Goal: Information Seeking & Learning: Find specific page/section

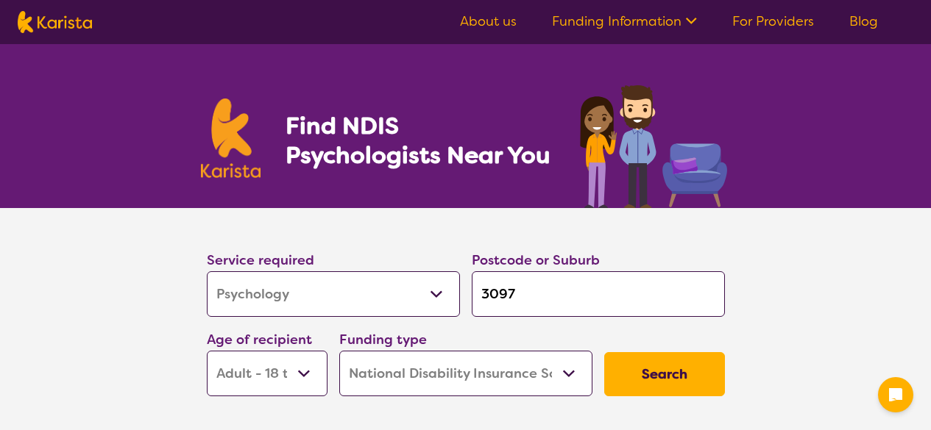
select select "Psychology"
select select "AD"
select select "NDIS"
select select "Psychology"
select select "AD"
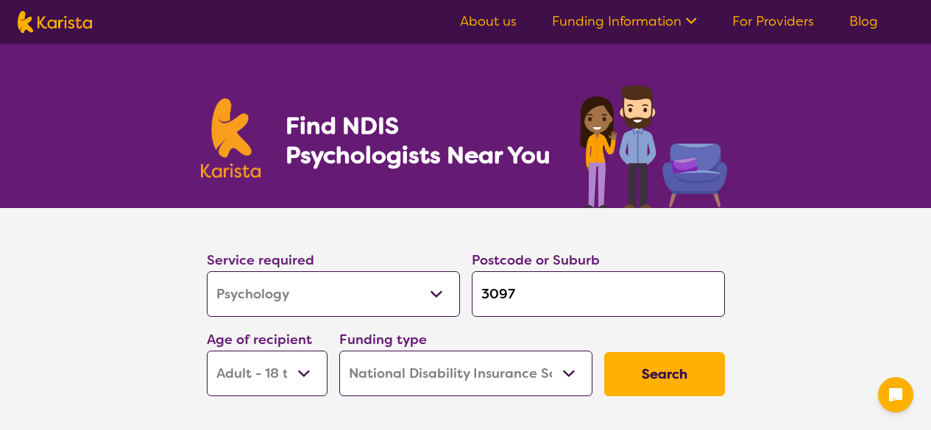
select select "NDIS"
click at [546, 291] on input "3097" at bounding box center [598, 294] width 253 height 46
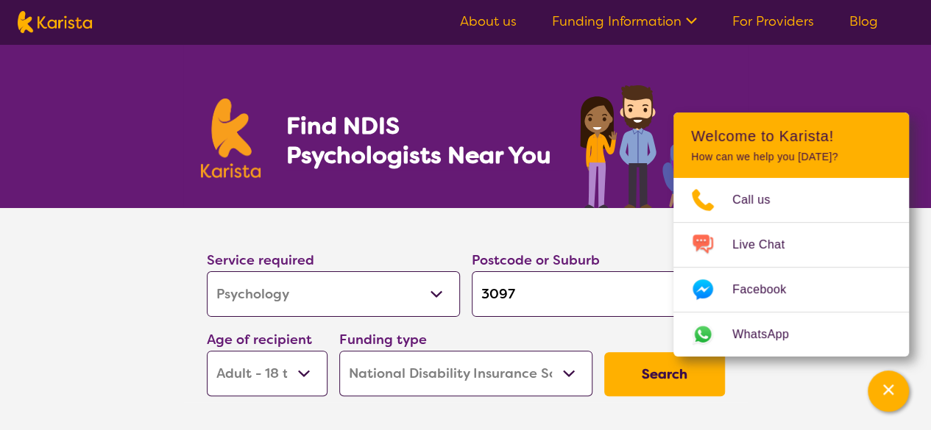
type input "3"
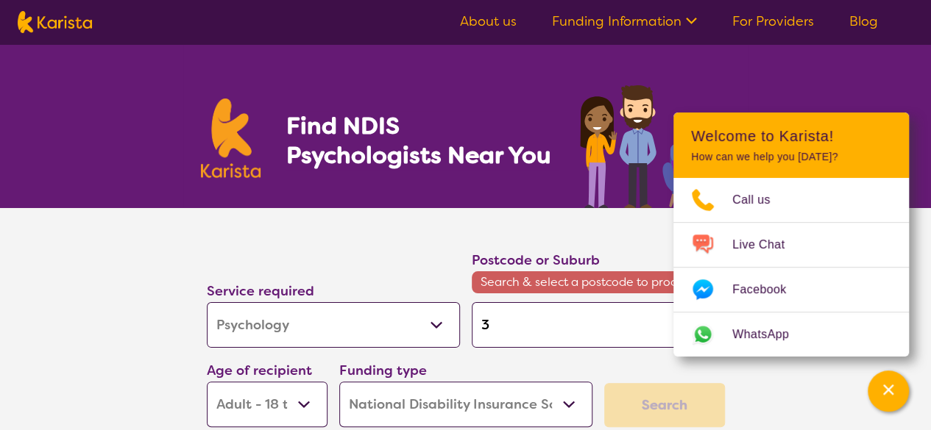
type input "31"
type input "313"
type input "3136"
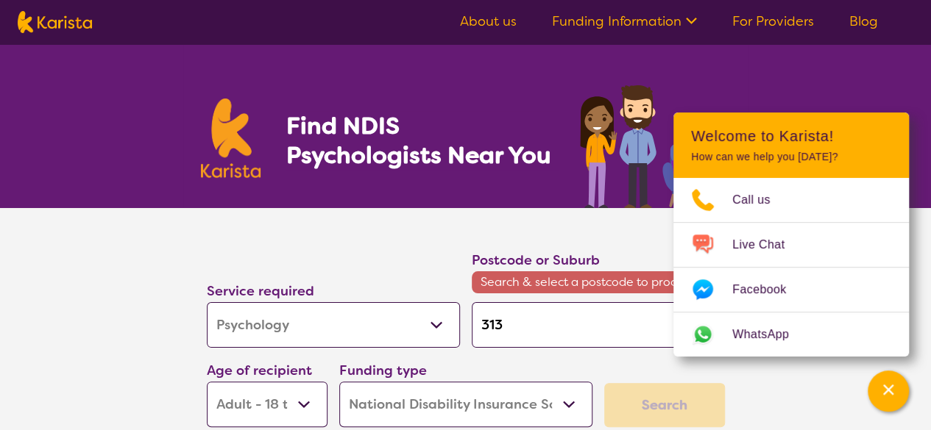
type input "3136"
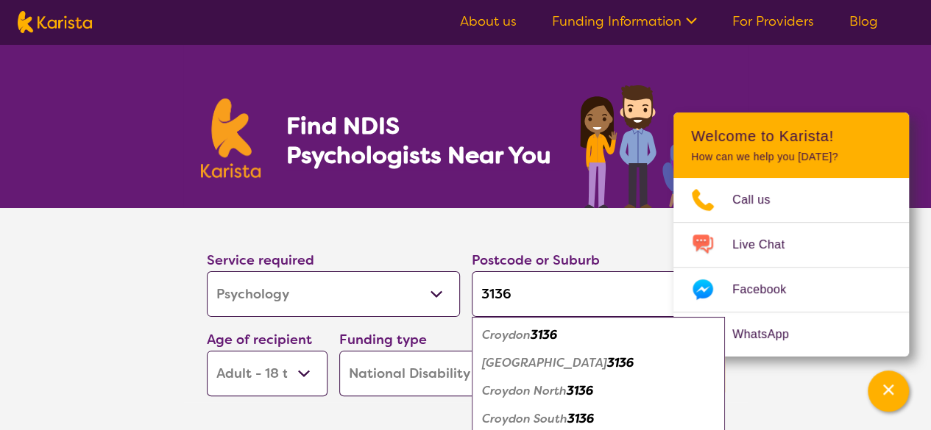
type input "3136"
click at [565, 386] on em "Croydon North" at bounding box center [524, 390] width 85 height 15
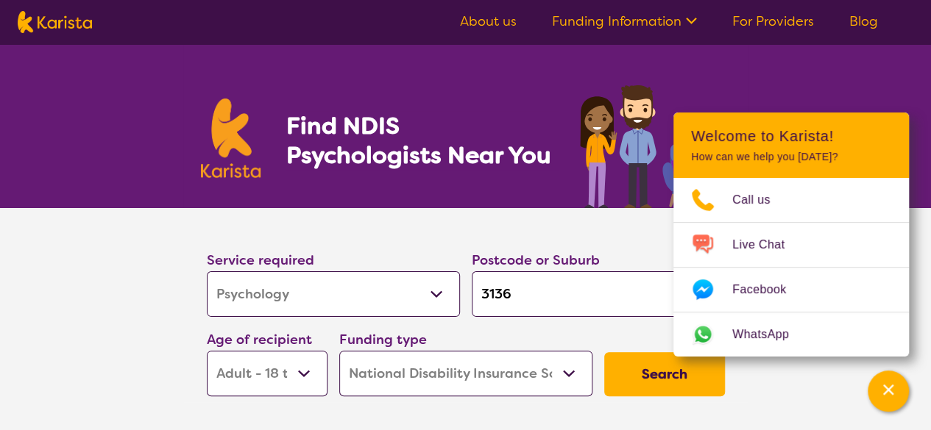
click at [266, 373] on select "Early Childhood - 0 to 9 Child - 10 to 11 Adolescent - 12 to 17 Adult - 18 to 6…" at bounding box center [267, 374] width 121 height 46
select select "EC"
click at [207, 351] on select "Early Childhood - 0 to 9 Child - 10 to 11 Adolescent - 12 to 17 Adult - 18 to 6…" at bounding box center [267, 374] width 121 height 46
select select "EC"
click at [656, 361] on button "Search" at bounding box center [664, 374] width 121 height 44
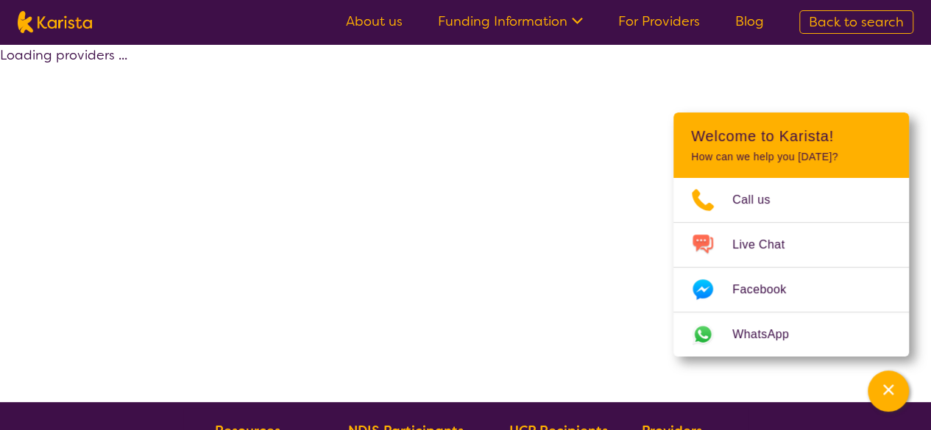
select select "by_score"
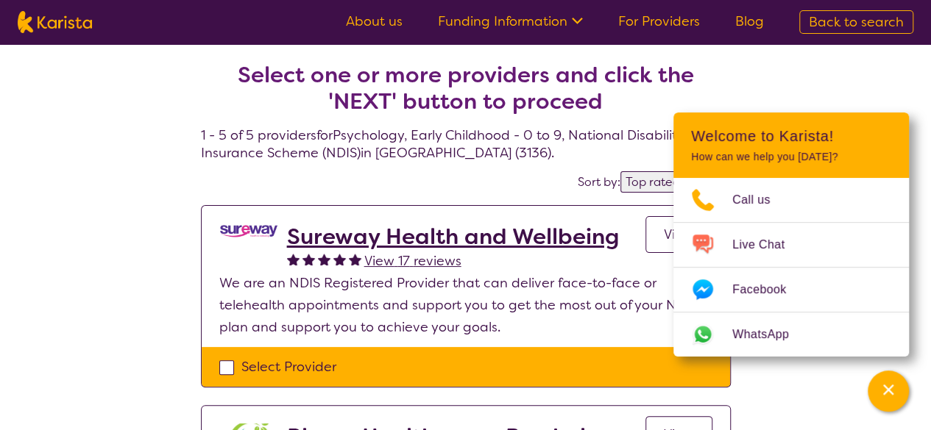
scroll to position [48, 0]
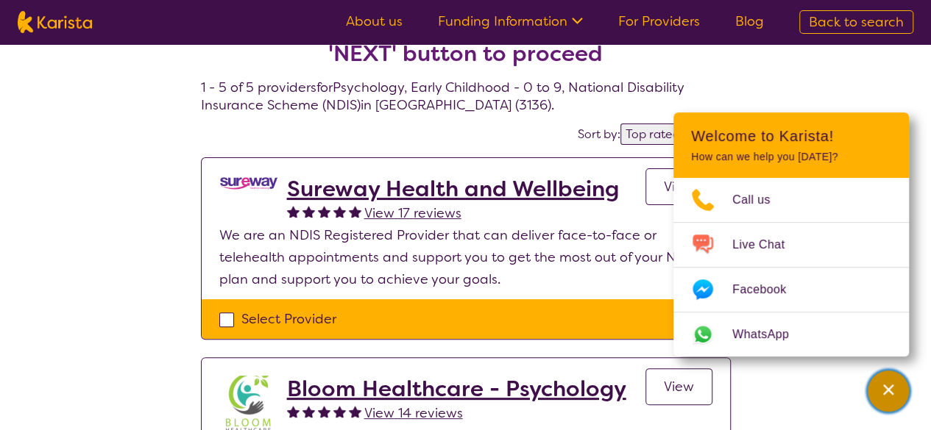
click at [901, 389] on div "Channel Menu" at bounding box center [887, 391] width 29 height 32
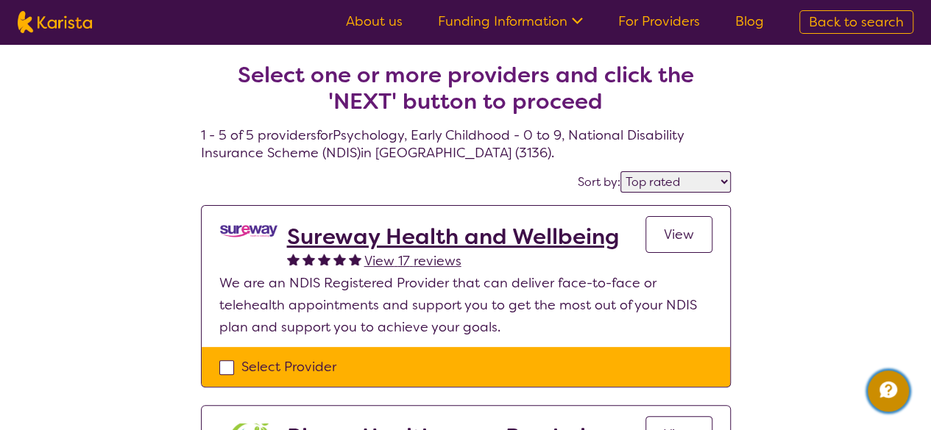
scroll to position [1, 0]
